Goal: Task Accomplishment & Management: Complete application form

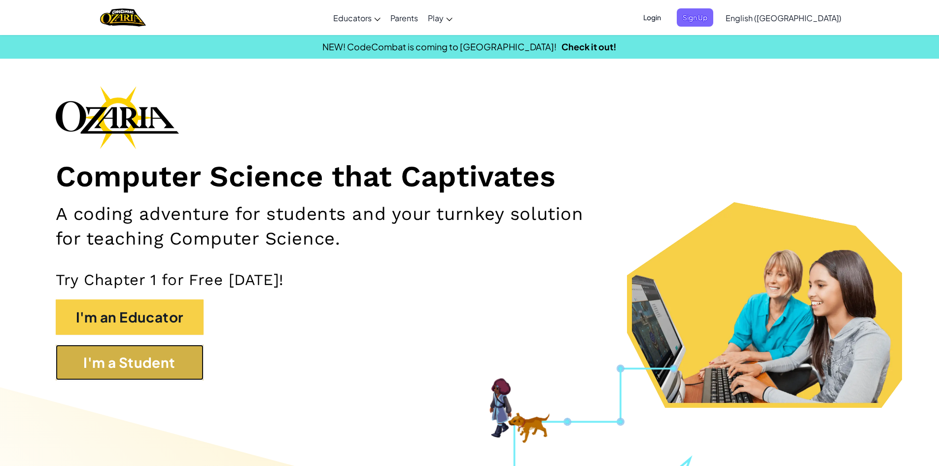
click at [165, 349] on button "I'm a Student" at bounding box center [130, 361] width 148 height 35
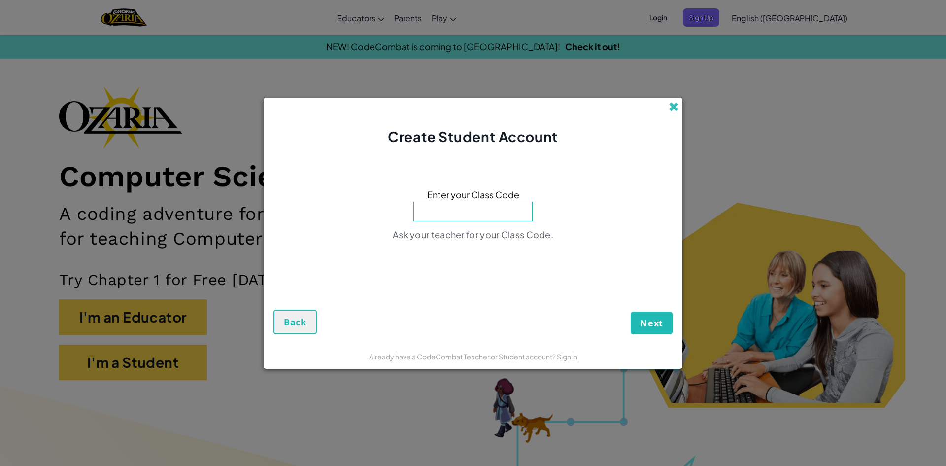
click at [675, 101] on span at bounding box center [674, 106] width 10 height 10
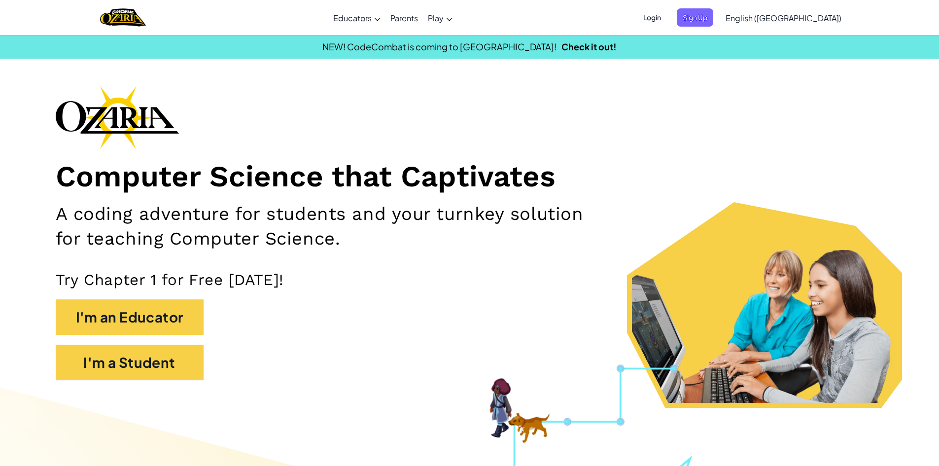
click at [667, 15] on span "Login" at bounding box center [652, 17] width 30 height 18
